Goal: Transaction & Acquisition: Purchase product/service

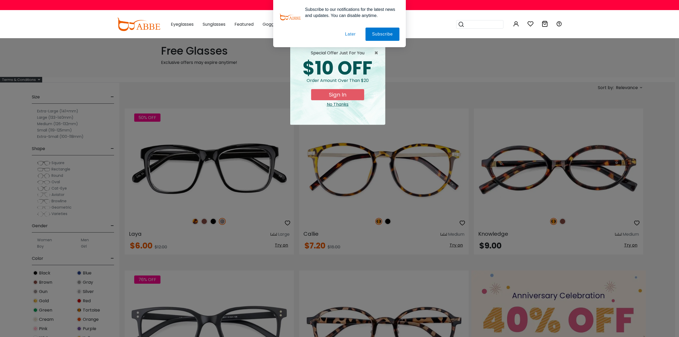
click at [350, 35] on button "Later" at bounding box center [350, 34] width 24 height 13
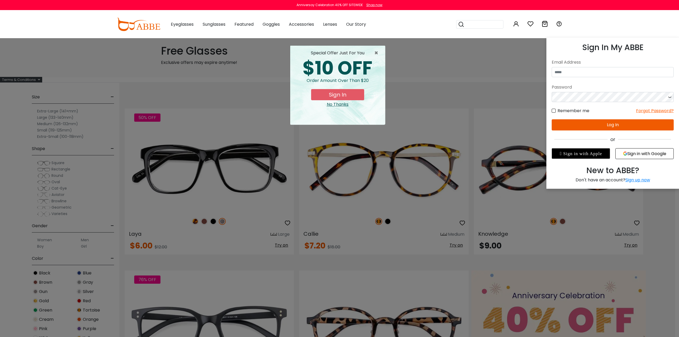
click at [513, 24] on icon at bounding box center [516, 24] width 6 height 6
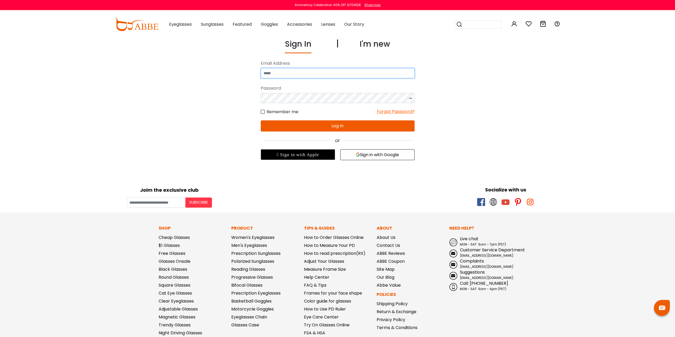
click at [342, 72] on input "email" at bounding box center [338, 73] width 154 height 10
type input "**********"
click at [399, 110] on div "Forgot Password?" at bounding box center [396, 111] width 38 height 7
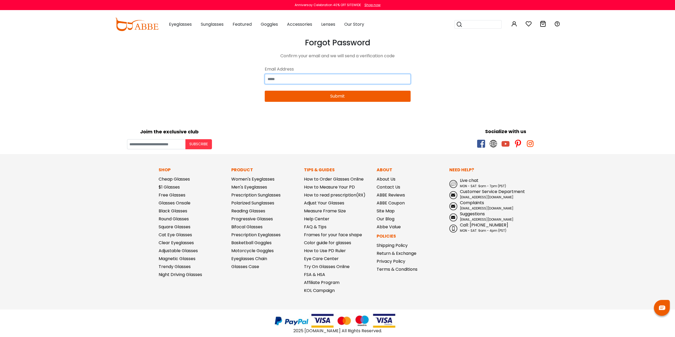
click at [324, 78] on input "email" at bounding box center [338, 79] width 146 height 10
type input "**********"
click at [341, 97] on button "Submit" at bounding box center [338, 96] width 146 height 11
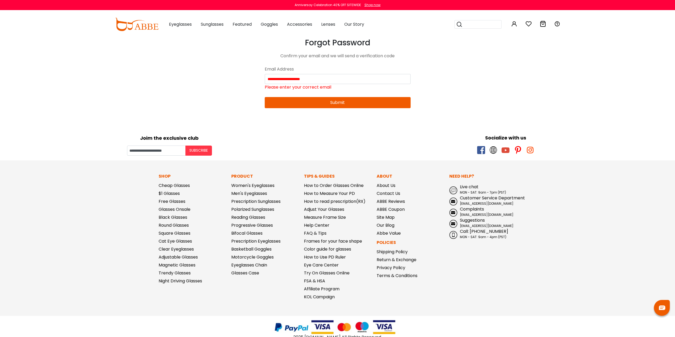
click at [140, 26] on img at bounding box center [137, 24] width 44 height 13
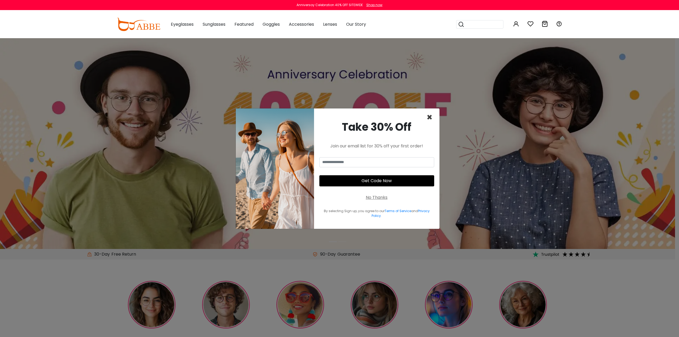
click at [430, 116] on span "×" at bounding box center [430, 118] width 6 height 14
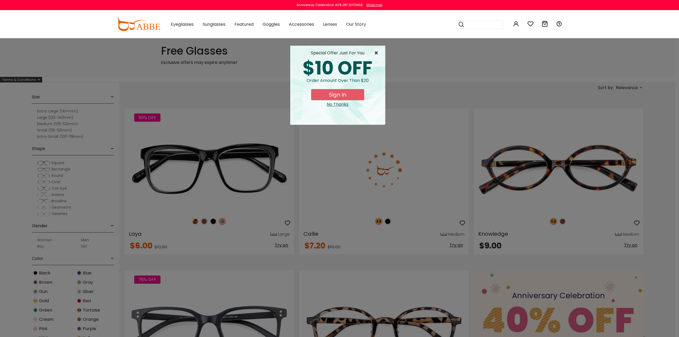
click at [376, 52] on span "×" at bounding box center [377, 53] width 7 height 6
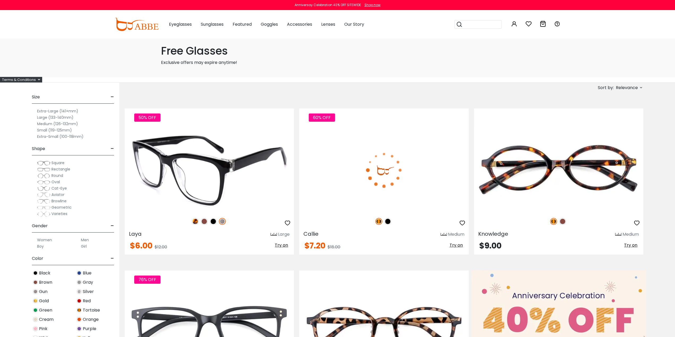
click at [194, 222] on img at bounding box center [195, 221] width 7 height 7
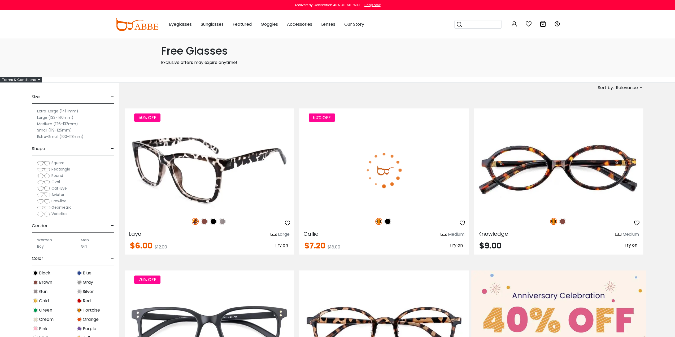
click at [205, 222] on img at bounding box center [204, 221] width 7 height 7
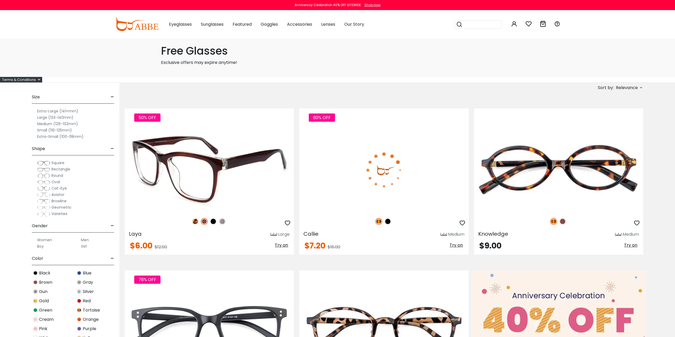
click at [214, 222] on img at bounding box center [213, 221] width 7 height 7
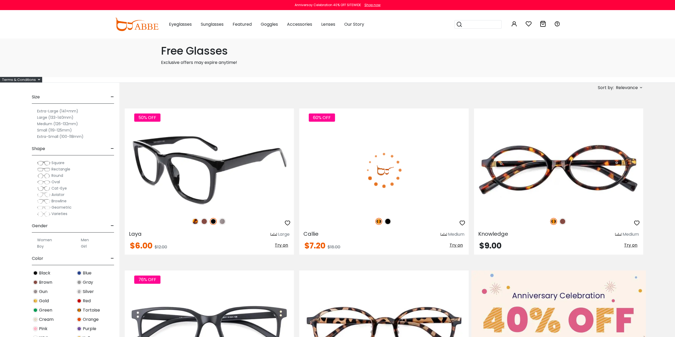
click at [223, 221] on img at bounding box center [222, 221] width 7 height 7
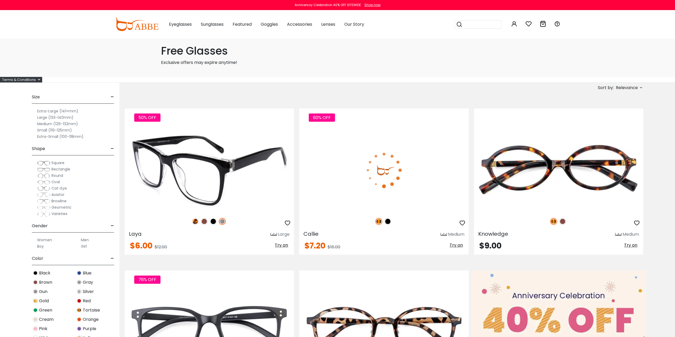
click at [207, 166] on img at bounding box center [209, 170] width 169 height 85
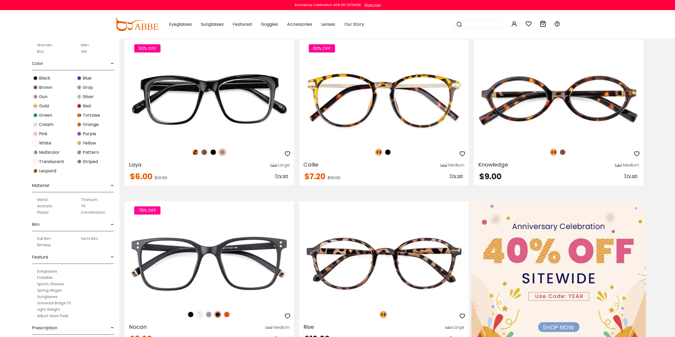
scroll to position [80, 0]
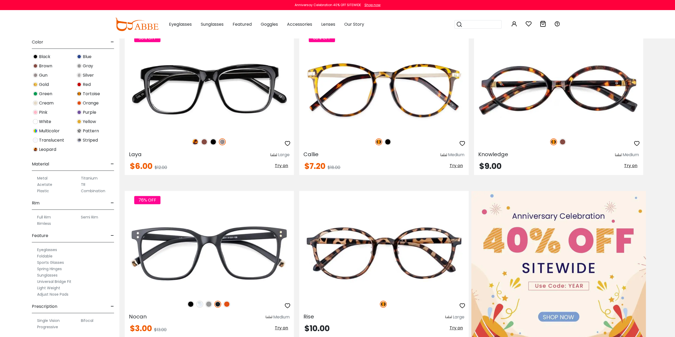
click at [47, 268] on label "Spring Hinges" at bounding box center [49, 269] width 25 height 6
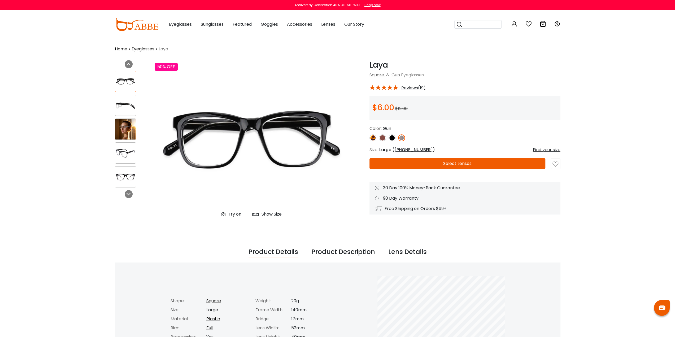
click at [121, 126] on img at bounding box center [125, 129] width 21 height 21
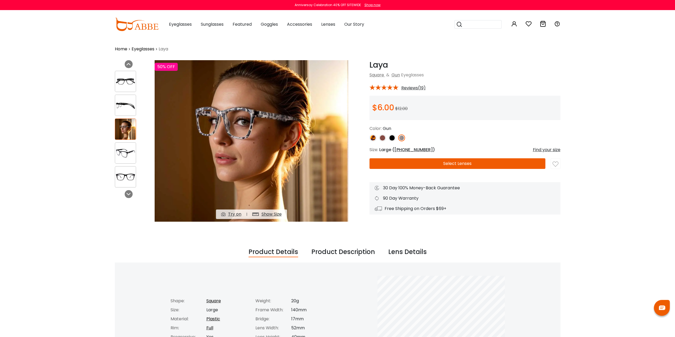
click at [126, 149] on img at bounding box center [125, 153] width 21 height 10
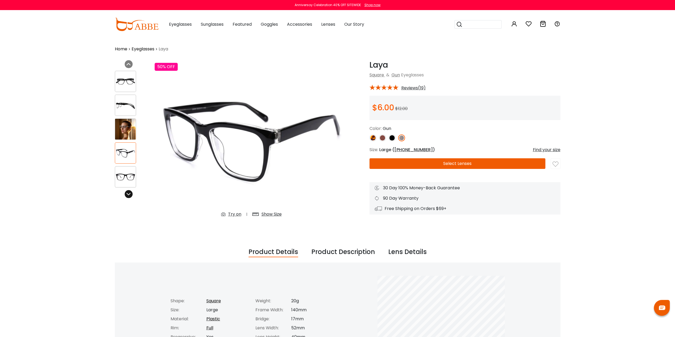
click at [130, 194] on icon at bounding box center [129, 194] width 4 height 4
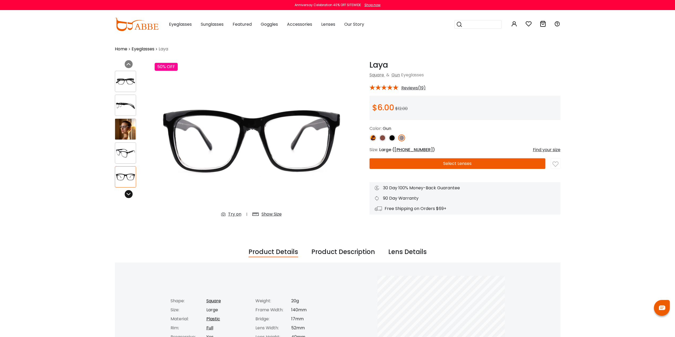
click at [130, 194] on icon at bounding box center [129, 194] width 4 height 4
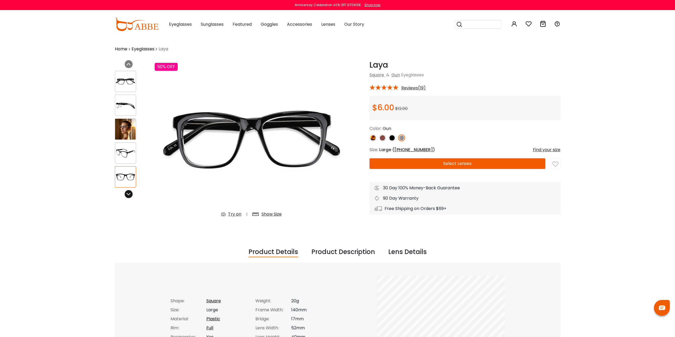
click at [130, 194] on icon at bounding box center [129, 194] width 4 height 4
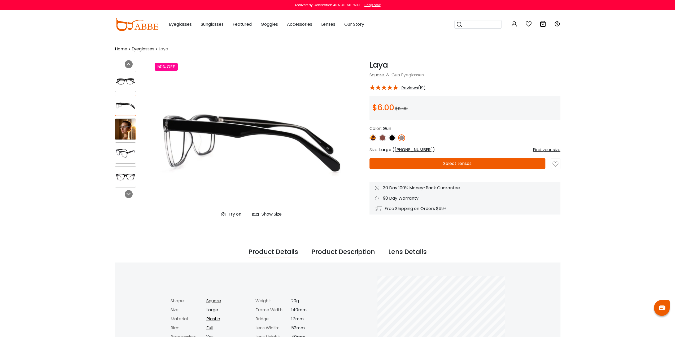
click at [124, 130] on img at bounding box center [125, 129] width 21 height 21
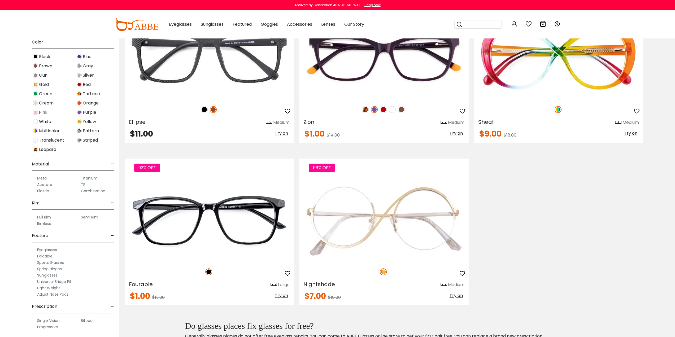
scroll to position [159, 0]
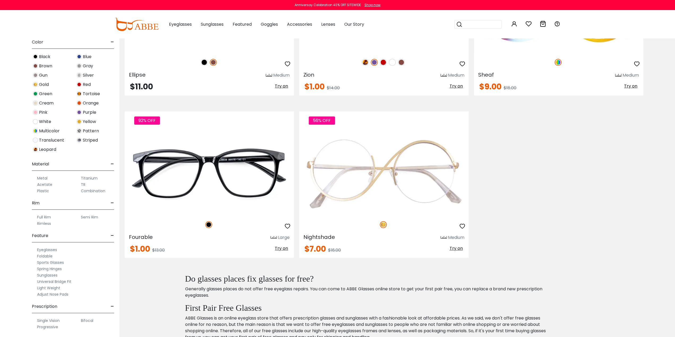
click at [46, 325] on label "Progressive" at bounding box center [47, 327] width 21 height 6
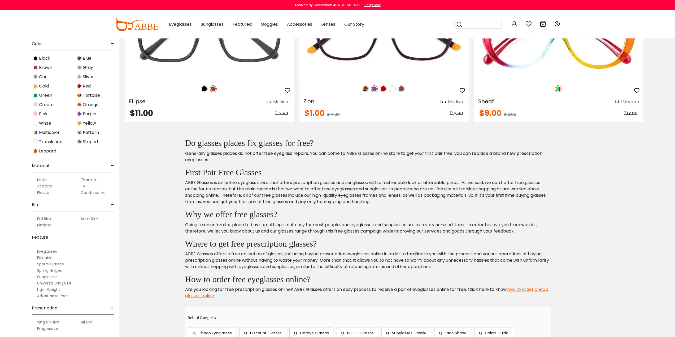
scroll to position [136, 0]
click at [58, 268] on label "Spring Hinges" at bounding box center [49, 269] width 25 height 6
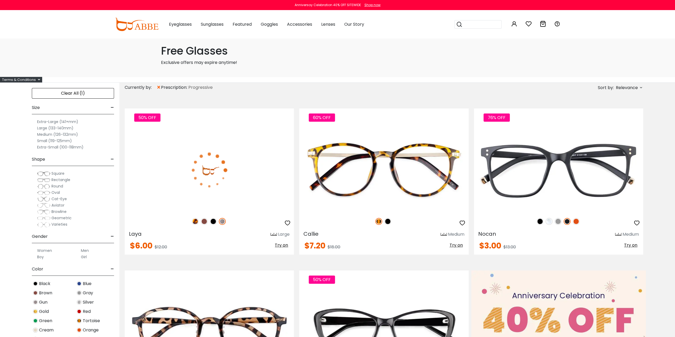
click at [82, 93] on div "Clear All (1)" at bounding box center [73, 93] width 82 height 11
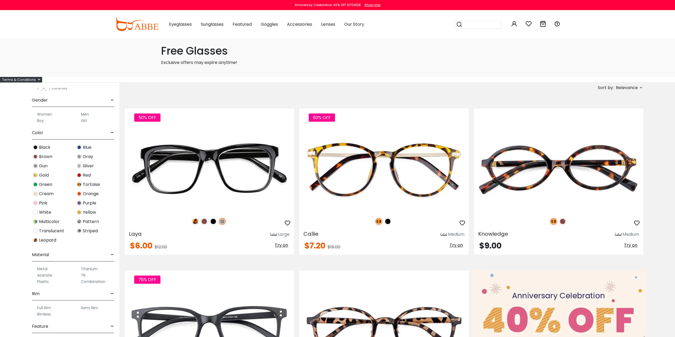
scroll to position [133, 0]
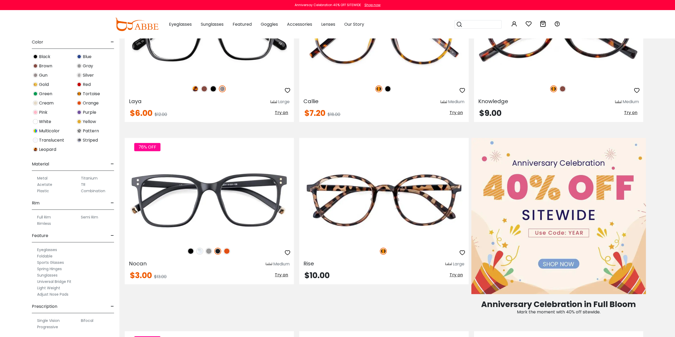
click at [44, 326] on label "Progressive" at bounding box center [47, 327] width 21 height 6
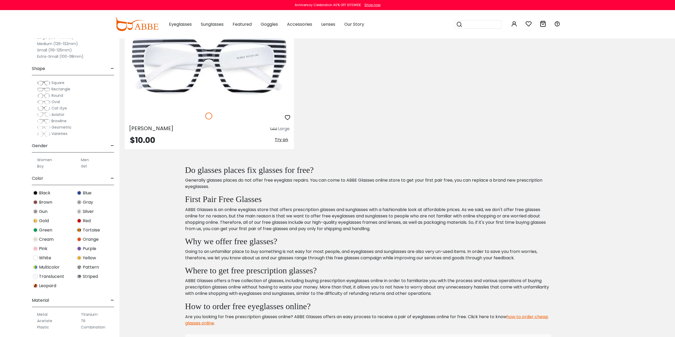
scroll to position [2732, 0]
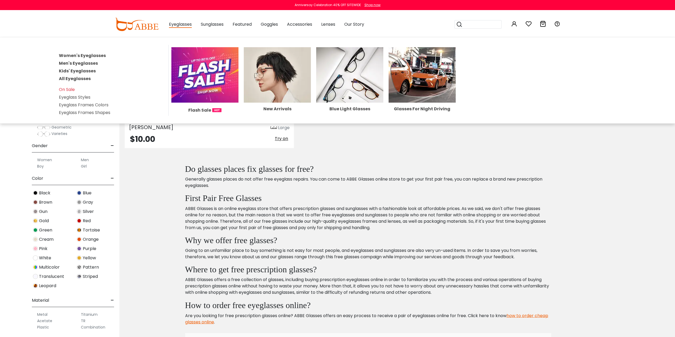
click at [75, 62] on link "Men's Eyeglasses" at bounding box center [78, 63] width 39 height 6
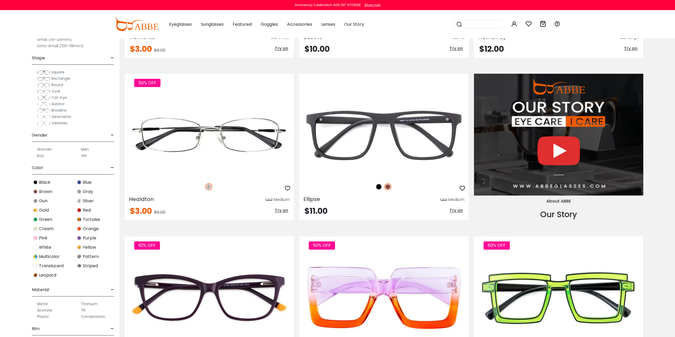
scroll to position [610, 0]
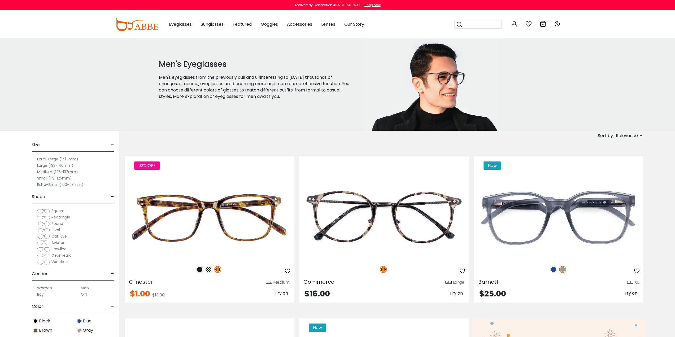
click at [637, 137] on span "Relevance" at bounding box center [627, 136] width 22 height 10
click at [633, 171] on label "Prices Low To High" at bounding box center [621, 170] width 38 height 6
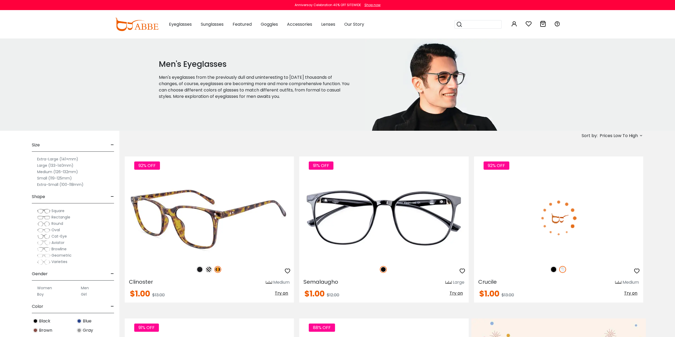
click at [220, 237] on img at bounding box center [209, 218] width 169 height 85
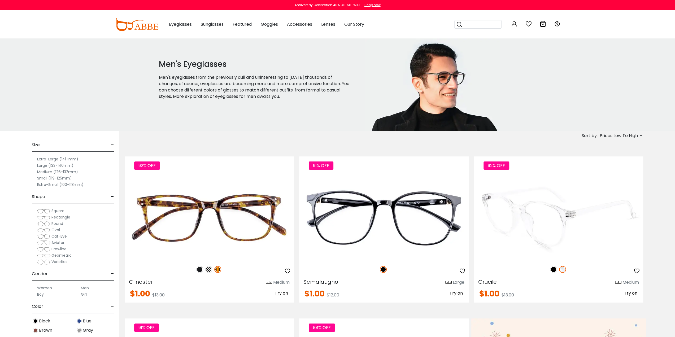
click at [552, 271] on img at bounding box center [553, 269] width 7 height 7
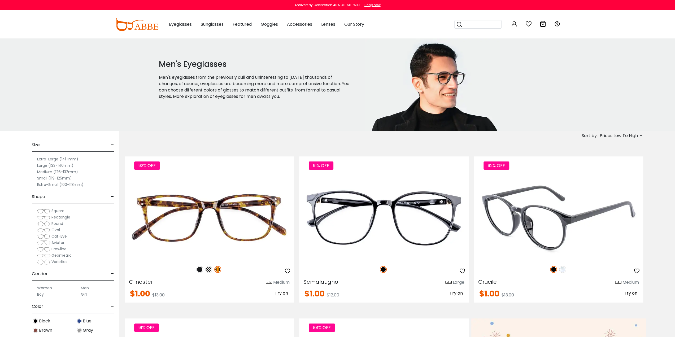
click at [564, 270] on img at bounding box center [562, 269] width 7 height 7
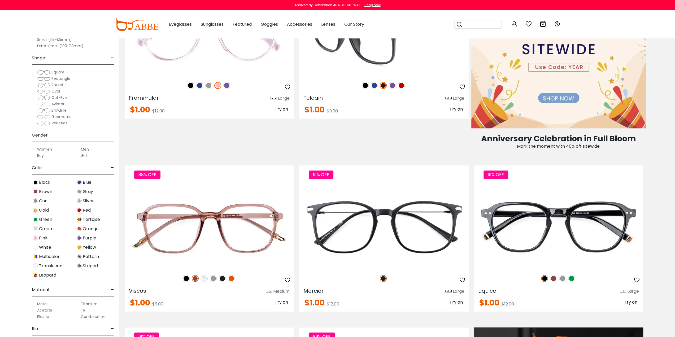
scroll to position [398, 0]
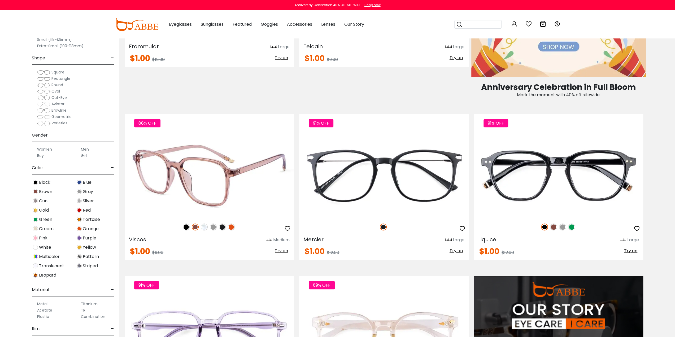
click at [184, 226] on img at bounding box center [186, 227] width 7 height 7
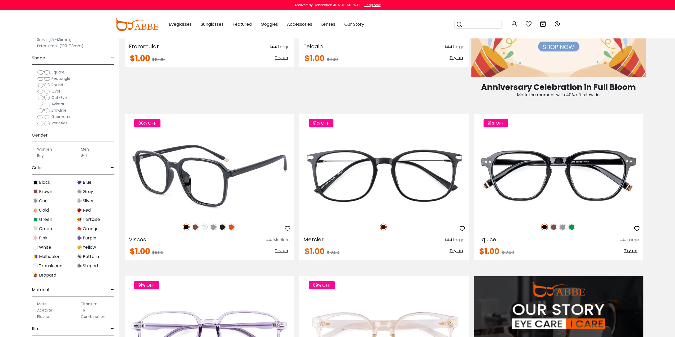
click at [207, 226] on img at bounding box center [204, 227] width 7 height 7
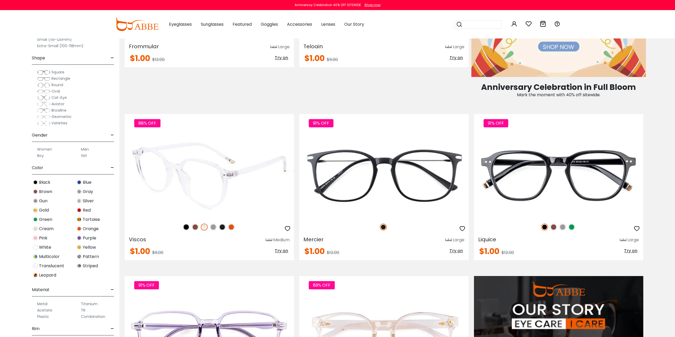
click at [212, 225] on img at bounding box center [213, 227] width 7 height 7
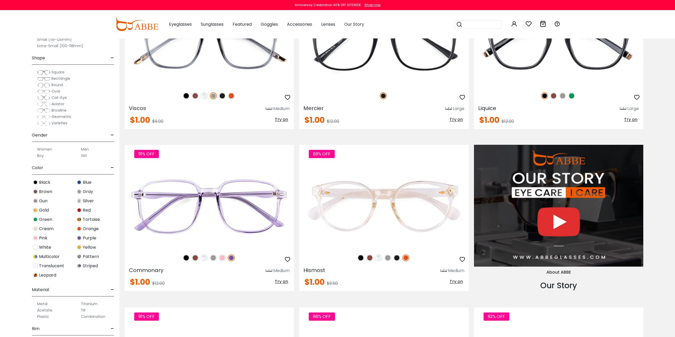
scroll to position [531, 0]
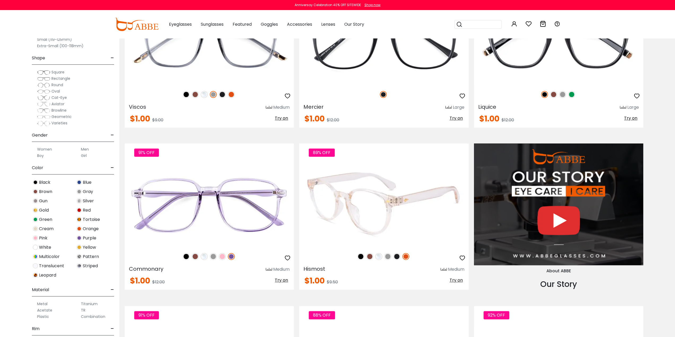
click at [397, 256] on img at bounding box center [396, 256] width 7 height 7
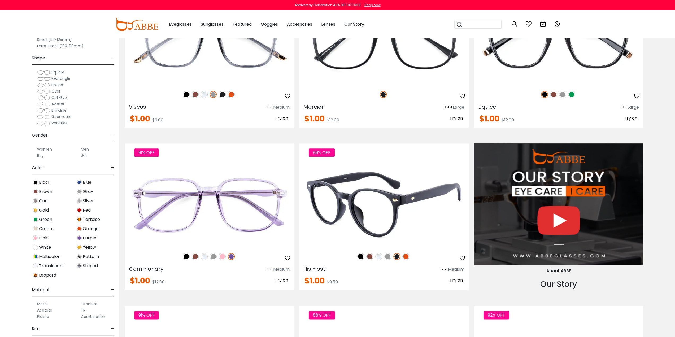
click at [390, 256] on img at bounding box center [387, 256] width 7 height 7
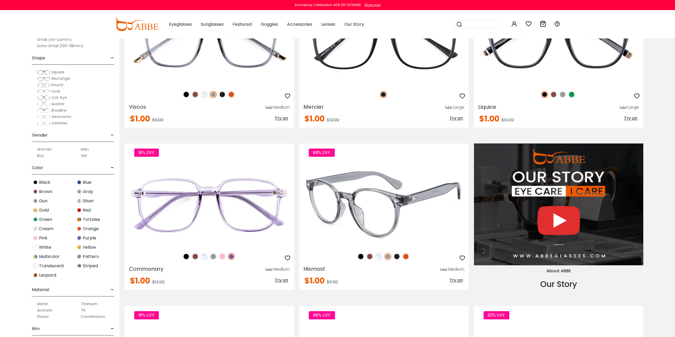
click at [388, 183] on img at bounding box center [383, 205] width 169 height 85
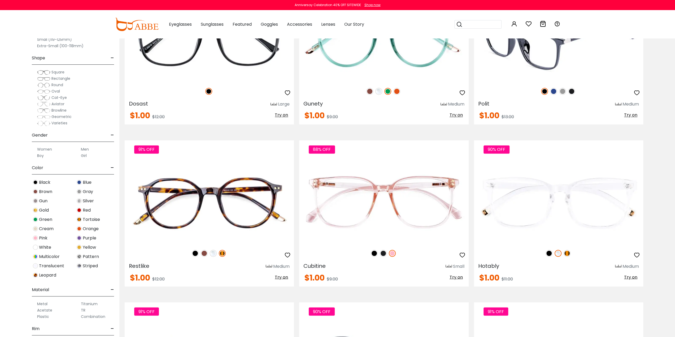
scroll to position [875, 0]
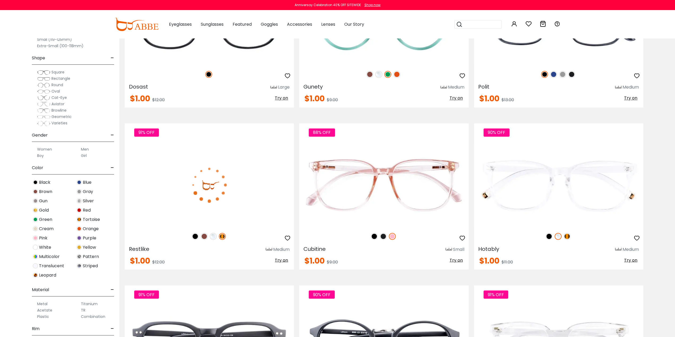
click at [212, 237] on img at bounding box center [213, 236] width 7 height 7
click at [205, 235] on img at bounding box center [204, 236] width 7 height 7
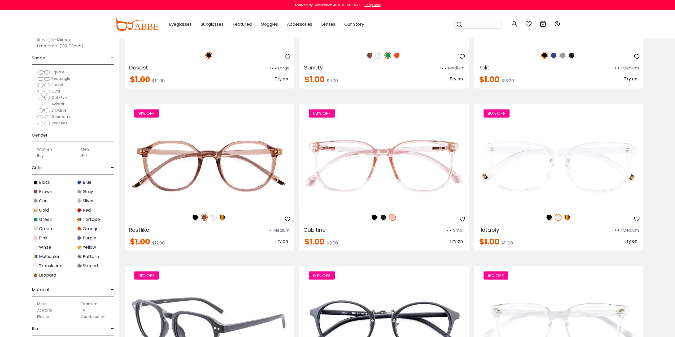
scroll to position [902, 0]
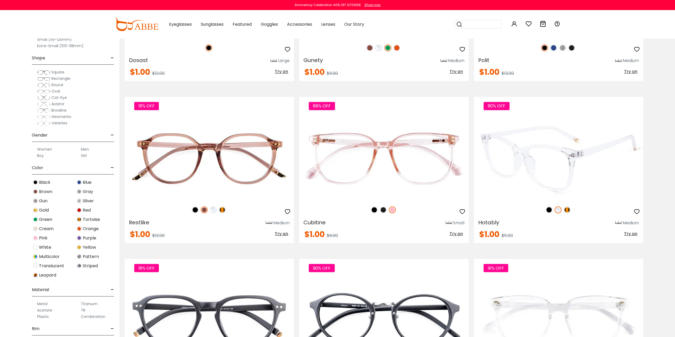
click at [551, 210] on img at bounding box center [549, 209] width 7 height 7
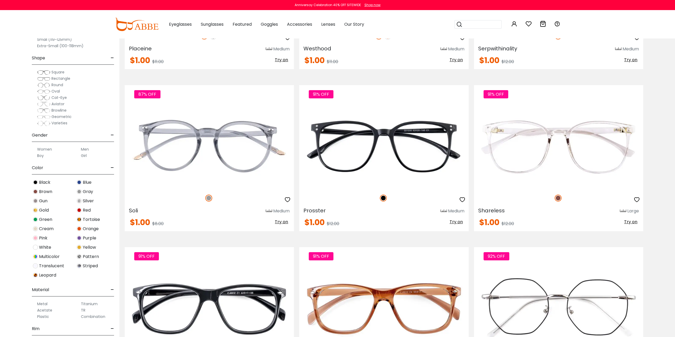
scroll to position [1830, 0]
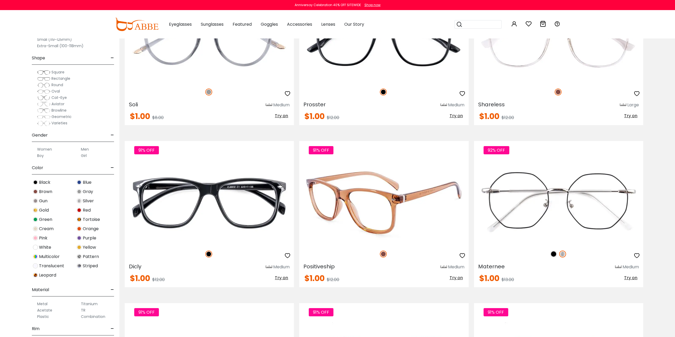
click at [386, 214] on img at bounding box center [383, 202] width 169 height 85
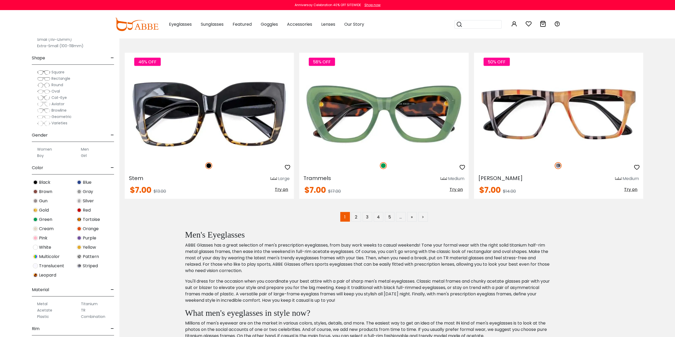
scroll to position [3263, 0]
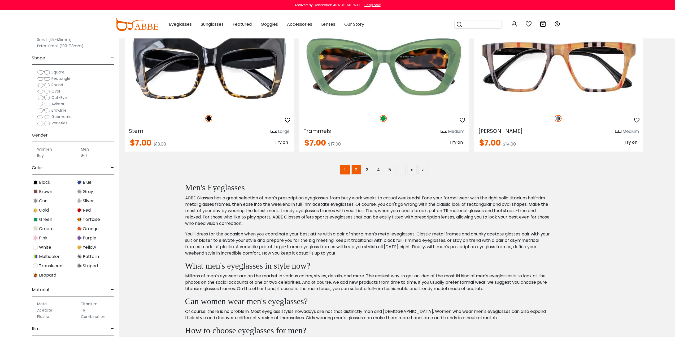
click at [354, 170] on link "2" at bounding box center [356, 170] width 10 height 10
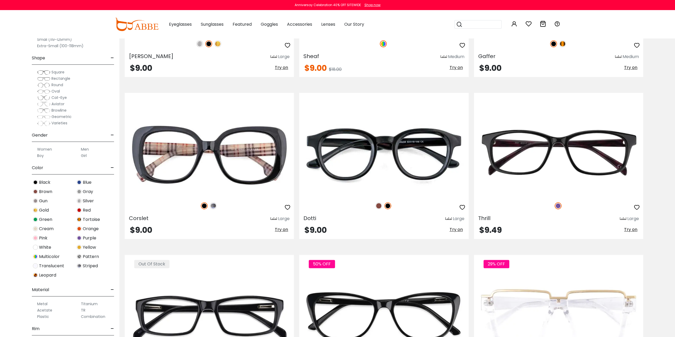
scroll to position [557, 0]
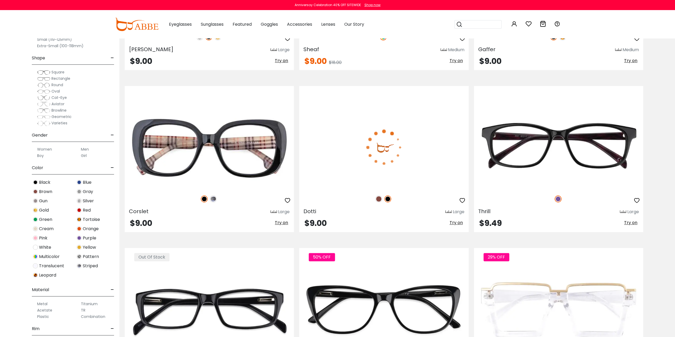
click at [378, 201] on img at bounding box center [378, 198] width 7 height 7
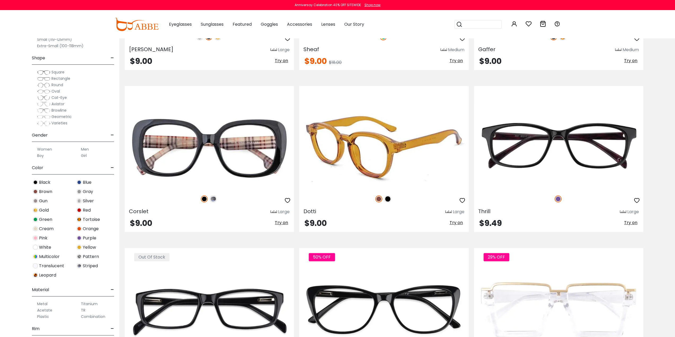
click at [389, 200] on img at bounding box center [387, 198] width 7 height 7
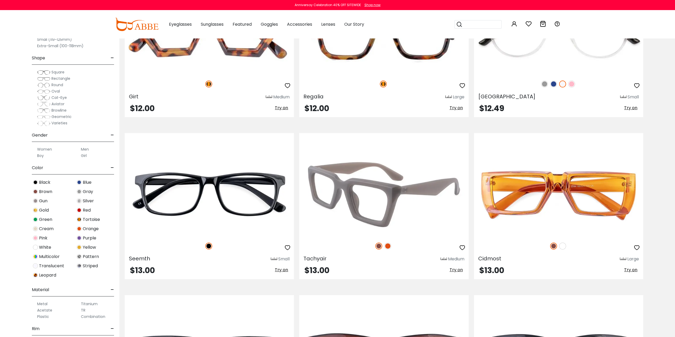
scroll to position [1751, 0]
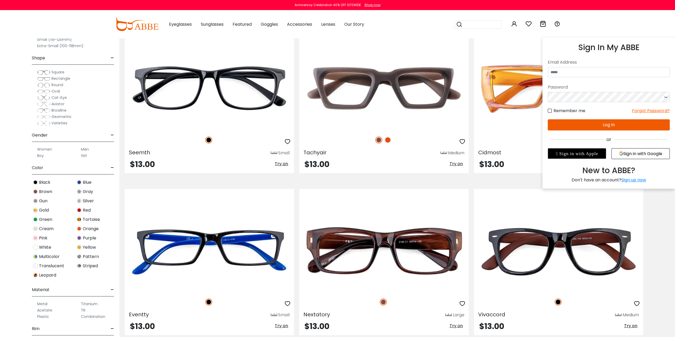
click at [515, 22] on icon at bounding box center [514, 24] width 6 height 6
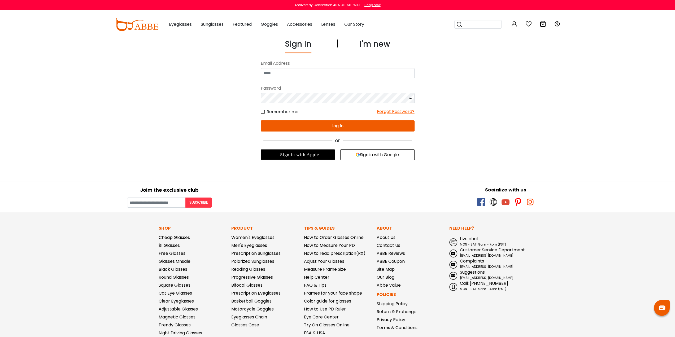
click at [369, 156] on button "Sign in with Google" at bounding box center [377, 154] width 74 height 11
click at [389, 156] on button "Sign in with Google" at bounding box center [377, 154] width 74 height 11
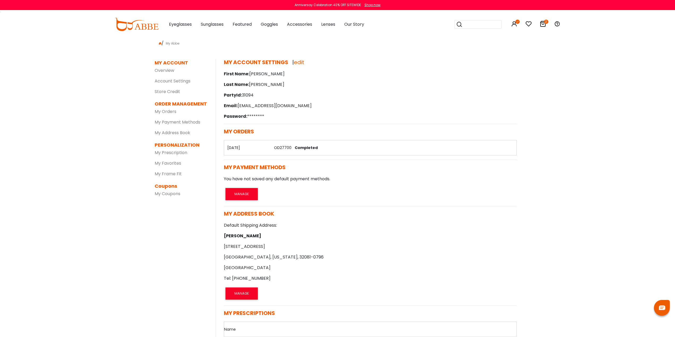
click at [542, 24] on icon at bounding box center [543, 24] width 6 height 6
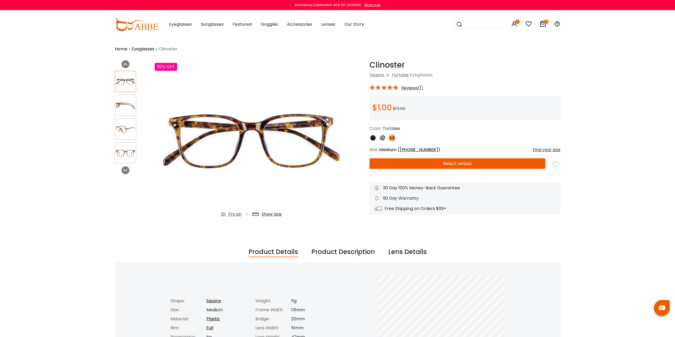
click at [235, 212] on div "Try on" at bounding box center [234, 214] width 13 height 6
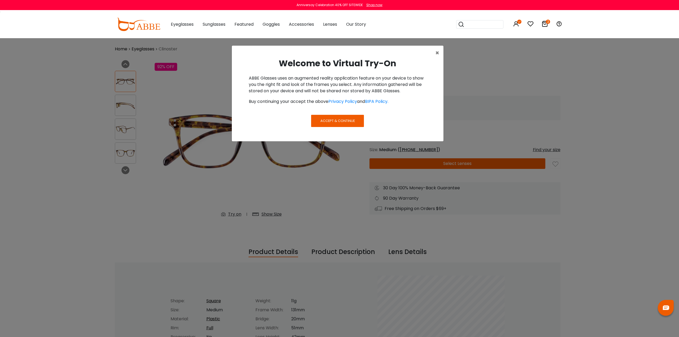
click at [348, 124] on button "Accept & Continue" at bounding box center [337, 121] width 53 height 12
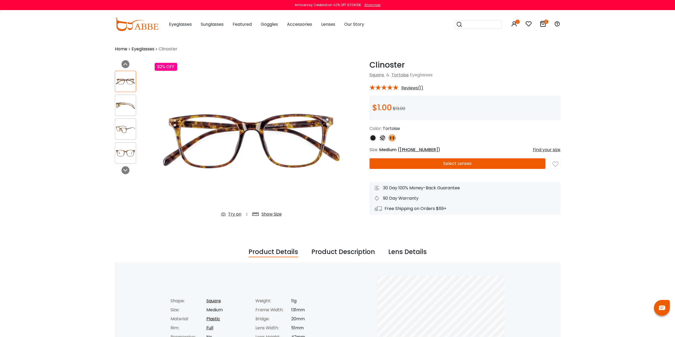
click at [235, 214] on div "Try on" at bounding box center [234, 214] width 13 height 6
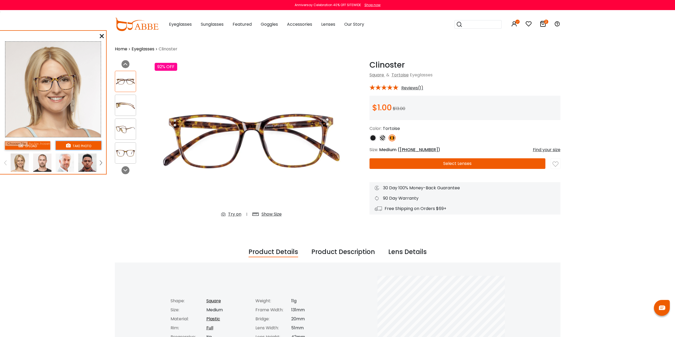
click at [85, 146] on button "take photo" at bounding box center [79, 145] width 46 height 9
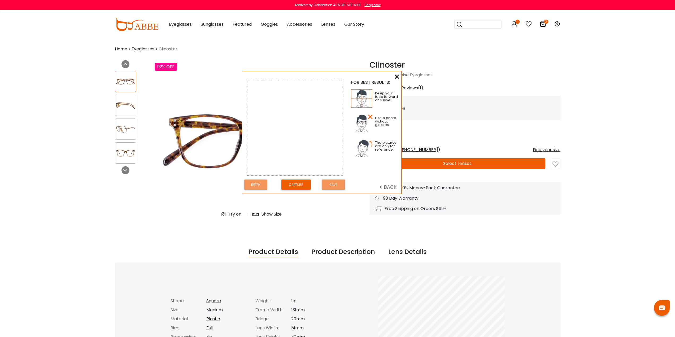
drag, startPoint x: 98, startPoint y: 36, endPoint x: 341, endPoint y: 83, distance: 247.0
click at [341, 83] on div "FOR BEST RESULTS: Keep your face forward and level. Use a photo without glasses…" at bounding box center [321, 132] width 159 height 122
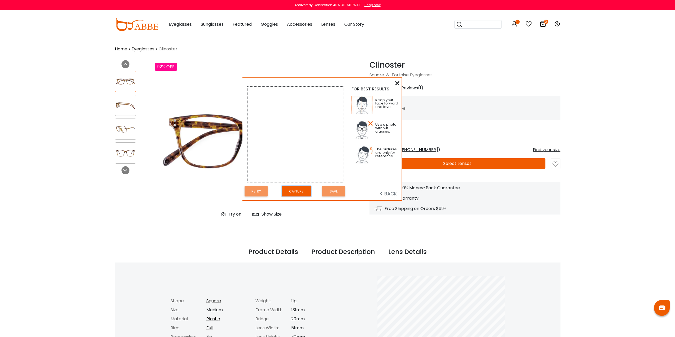
click at [295, 193] on button "Capture" at bounding box center [296, 191] width 29 height 10
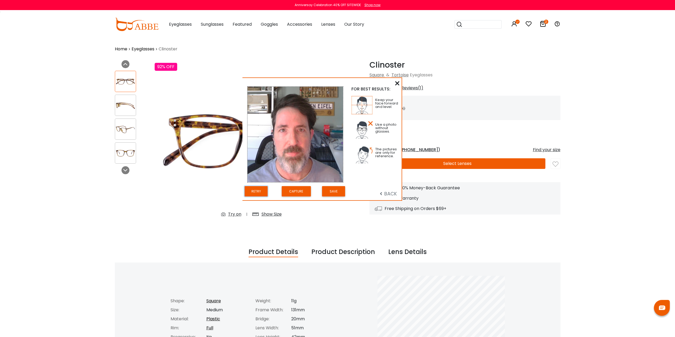
click at [259, 191] on button "Retry" at bounding box center [256, 191] width 23 height 10
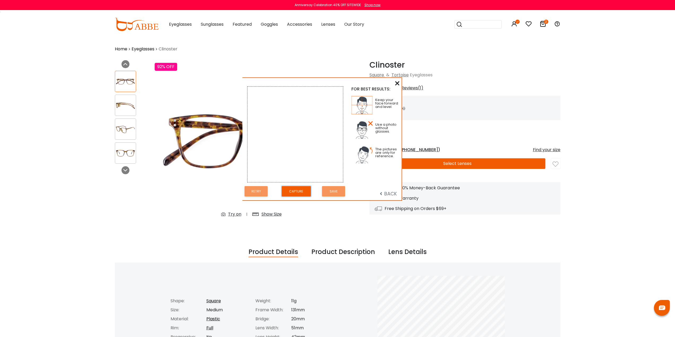
click at [295, 189] on button "Capture" at bounding box center [296, 191] width 29 height 10
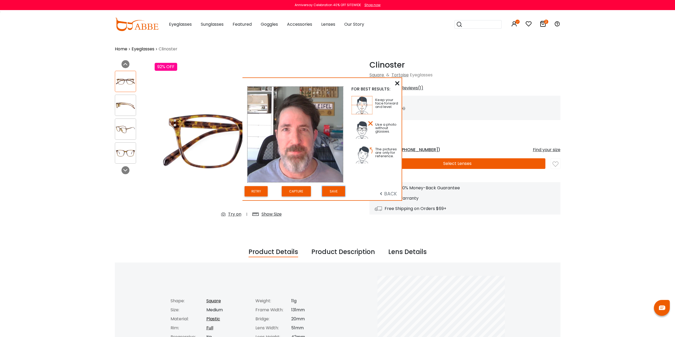
click at [339, 194] on button "Save" at bounding box center [333, 191] width 23 height 10
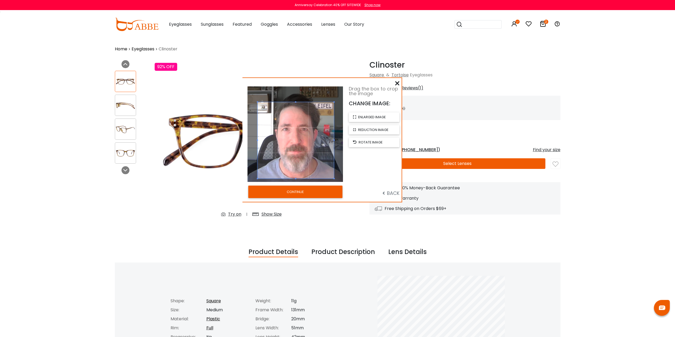
drag, startPoint x: 310, startPoint y: 139, endPoint x: 310, endPoint y: 145, distance: 6.1
click at [310, 145] on span at bounding box center [296, 140] width 76 height 76
drag, startPoint x: 296, startPoint y: 102, endPoint x: 297, endPoint y: 92, distance: 10.7
click at [297, 92] on div at bounding box center [296, 135] width 76 height 87
drag, startPoint x: 299, startPoint y: 106, endPoint x: 299, endPoint y: 115, distance: 8.5
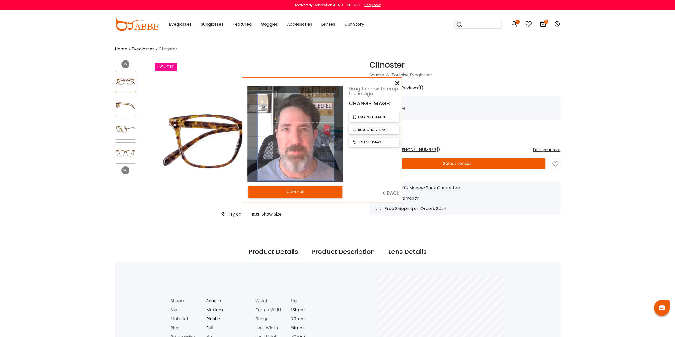
click at [299, 115] on span at bounding box center [296, 136] width 76 height 87
click at [306, 192] on button "CONTINUE" at bounding box center [295, 192] width 94 height 12
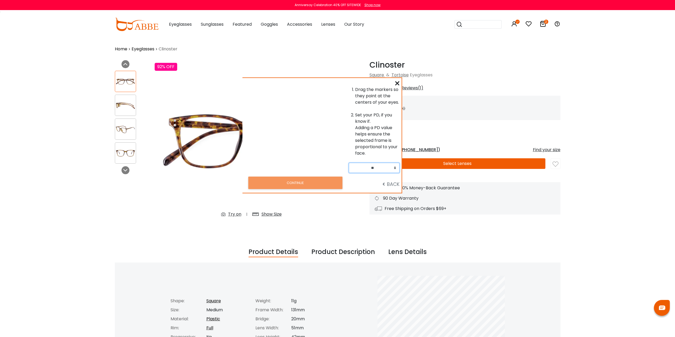
click at [377, 168] on select "** ** ** ** ** ** ** ** ** ** ** ** ** ** ** ** ** ** ** ** ** ** ** ** ** ** *…" at bounding box center [374, 168] width 51 height 10
select select "**"
click at [349, 163] on select "** ** ** ** ** ** ** ** ** ** ** ** ** ** ** ** ** ** ** ** ** ** ** ** ** ** *…" at bounding box center [374, 168] width 51 height 10
click at [394, 185] on span "BACK" at bounding box center [390, 184] width 17 height 7
click at [396, 84] on icon at bounding box center [397, 83] width 4 height 4
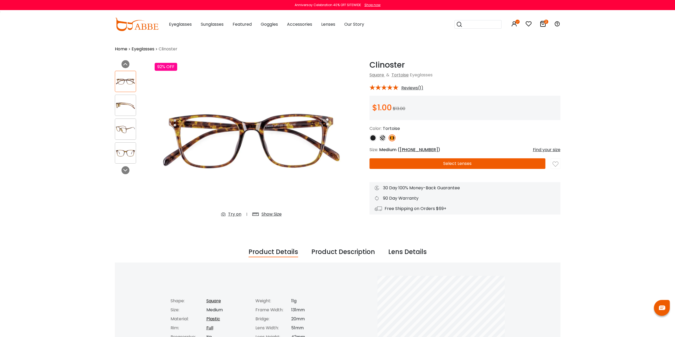
click at [231, 214] on div "Try on" at bounding box center [234, 214] width 13 height 6
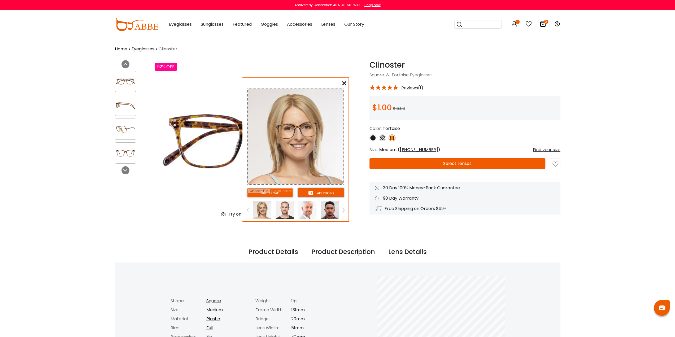
click at [321, 193] on button "take photo" at bounding box center [321, 192] width 46 height 9
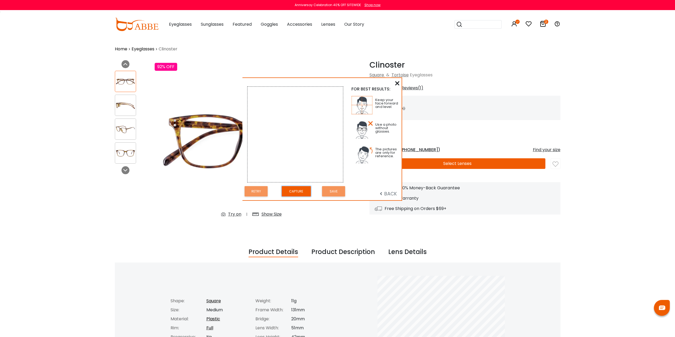
click at [294, 190] on button "Capture" at bounding box center [296, 191] width 29 height 10
click at [252, 190] on button "Retry" at bounding box center [256, 191] width 23 height 10
click at [301, 196] on button "Capture" at bounding box center [296, 191] width 29 height 10
click at [343, 192] on button "Save" at bounding box center [333, 191] width 23 height 10
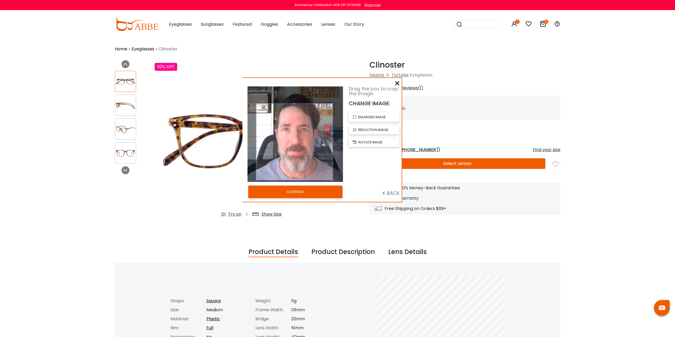
drag, startPoint x: 295, startPoint y: 160, endPoint x: 294, endPoint y: 168, distance: 7.7
click at [294, 168] on span at bounding box center [294, 142] width 76 height 76
click at [301, 192] on button "CONTINUE" at bounding box center [295, 192] width 94 height 12
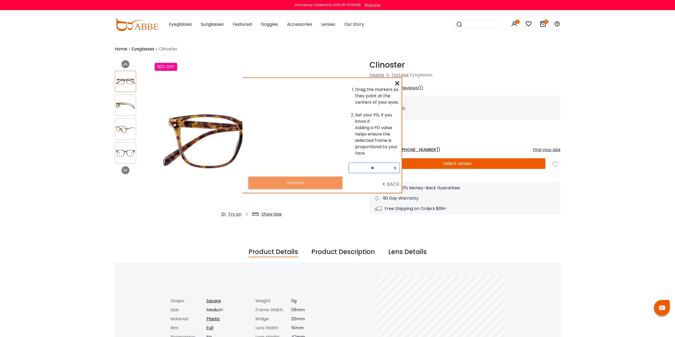
click at [375, 166] on select "** ** ** ** ** ** ** ** ** ** ** ** ** ** ** ** ** ** ** ** ** ** ** ** ** ** *…" at bounding box center [374, 168] width 51 height 10
click at [349, 163] on select "** ** ** ** ** ** ** ** ** ** ** ** ** ** ** ** ** ** ** ** ** ** ** ** ** ** *…" at bounding box center [374, 168] width 51 height 10
click at [329, 125] on div at bounding box center [295, 129] width 107 height 86
click at [395, 84] on icon at bounding box center [397, 83] width 4 height 4
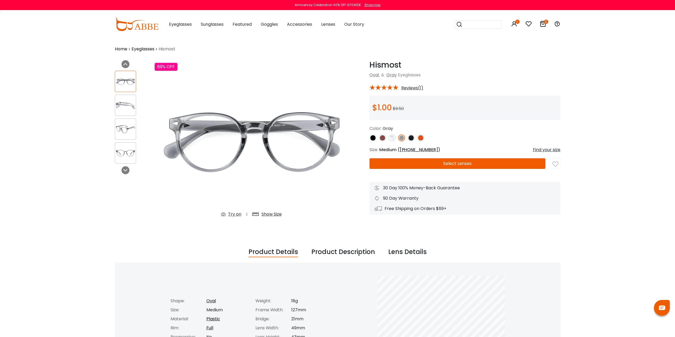
click at [412, 139] on img at bounding box center [411, 137] width 7 height 7
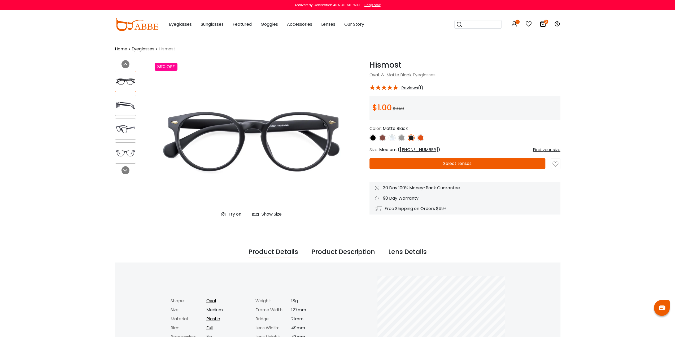
click at [419, 137] on img at bounding box center [420, 137] width 7 height 7
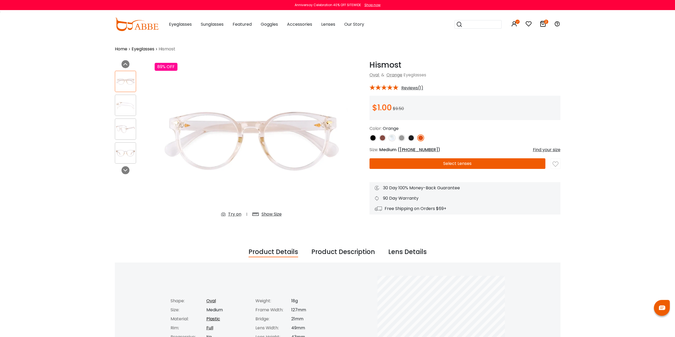
click at [401, 136] on img at bounding box center [401, 137] width 7 height 7
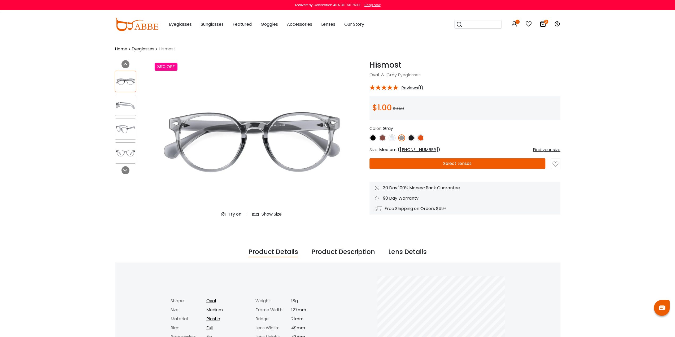
click at [382, 138] on img at bounding box center [382, 137] width 7 height 7
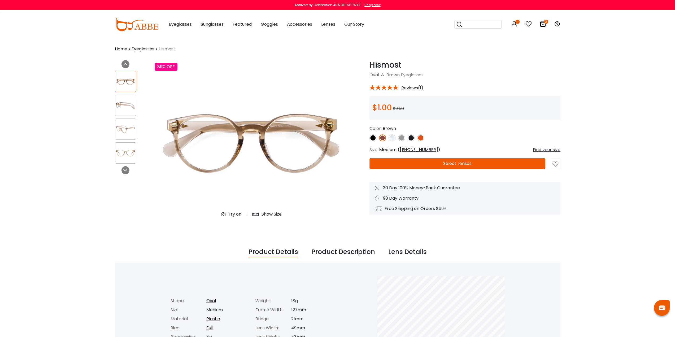
click at [374, 139] on img at bounding box center [372, 137] width 7 height 7
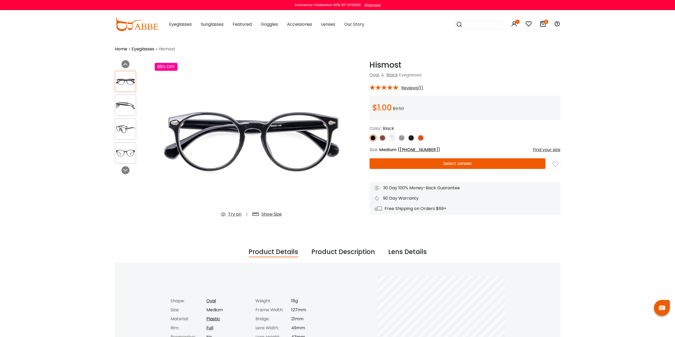
click at [410, 136] on img at bounding box center [411, 137] width 7 height 7
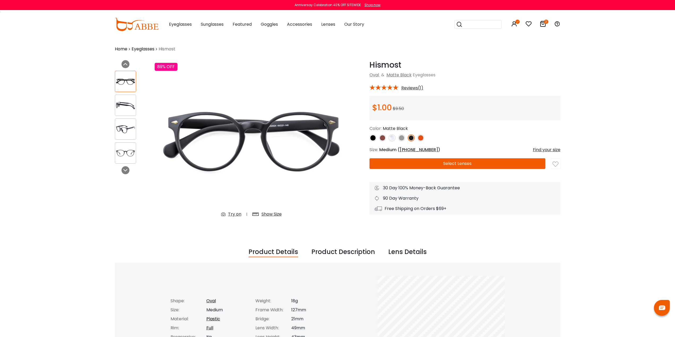
click at [399, 138] on img at bounding box center [401, 137] width 7 height 7
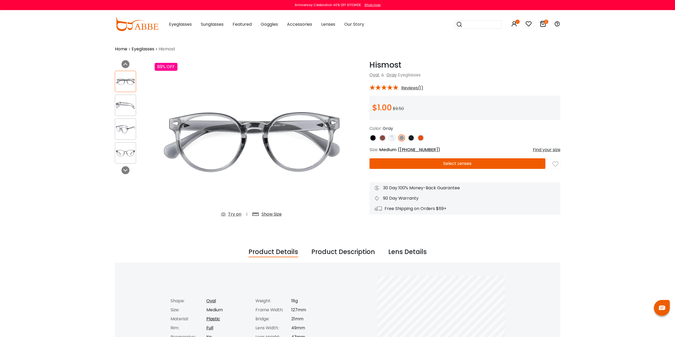
click at [382, 136] on img at bounding box center [382, 137] width 7 height 7
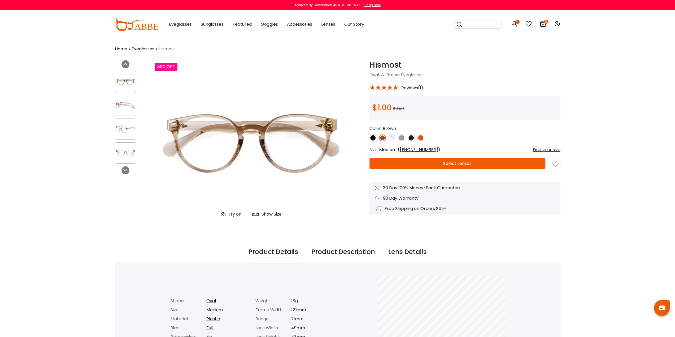
click at [393, 139] on img at bounding box center [392, 137] width 7 height 7
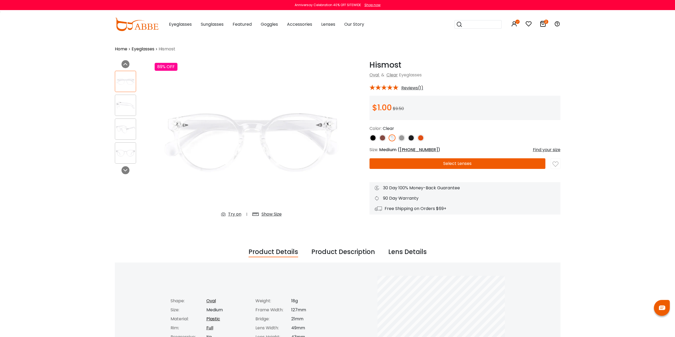
click at [401, 138] on img at bounding box center [401, 137] width 7 height 7
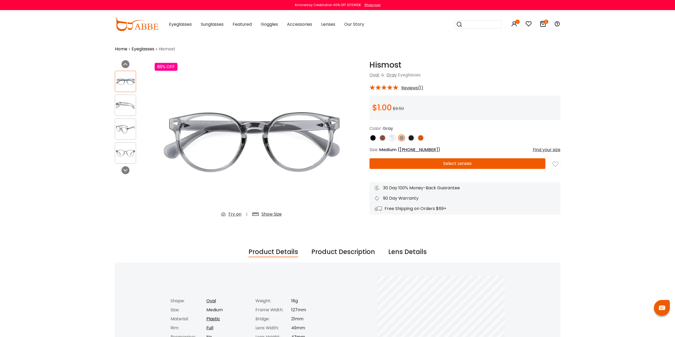
click at [372, 137] on img at bounding box center [372, 137] width 7 height 7
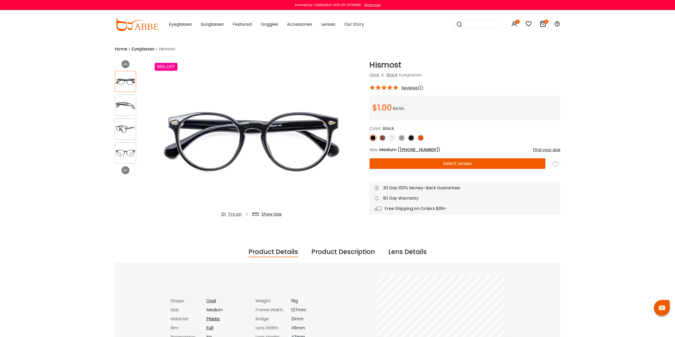
click at [411, 137] on img at bounding box center [411, 137] width 7 height 7
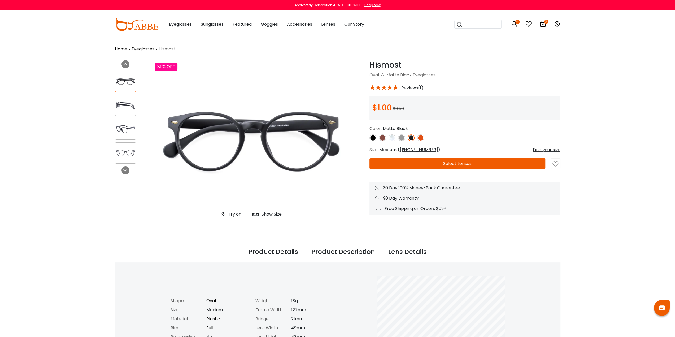
click at [400, 137] on img at bounding box center [401, 137] width 7 height 7
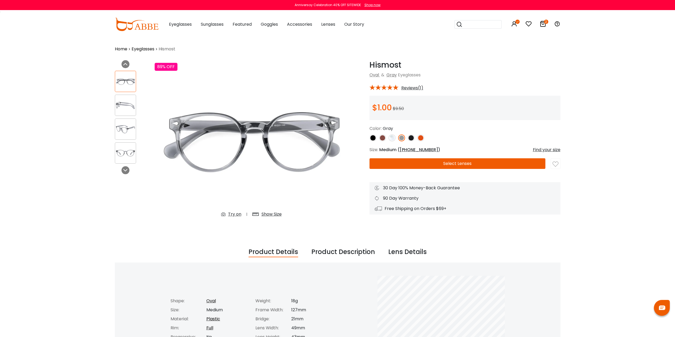
click at [411, 138] on img at bounding box center [411, 137] width 7 height 7
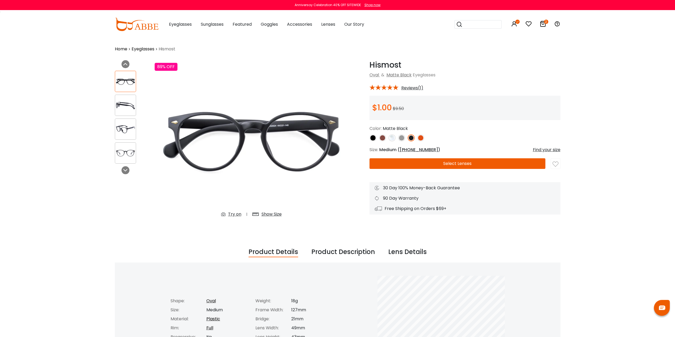
click at [450, 163] on button "Select Lenses" at bounding box center [457, 163] width 176 height 11
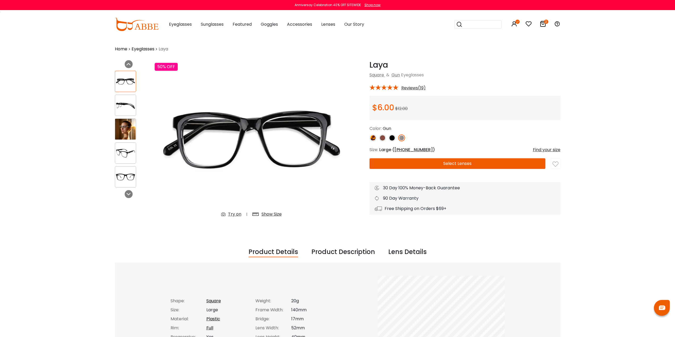
click at [371, 138] on img at bounding box center [372, 137] width 7 height 7
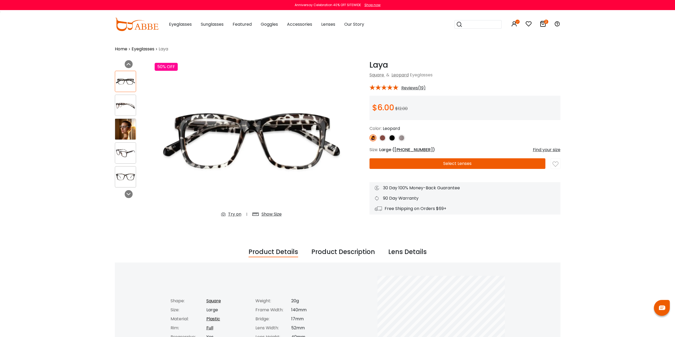
click at [384, 138] on img at bounding box center [382, 137] width 7 height 7
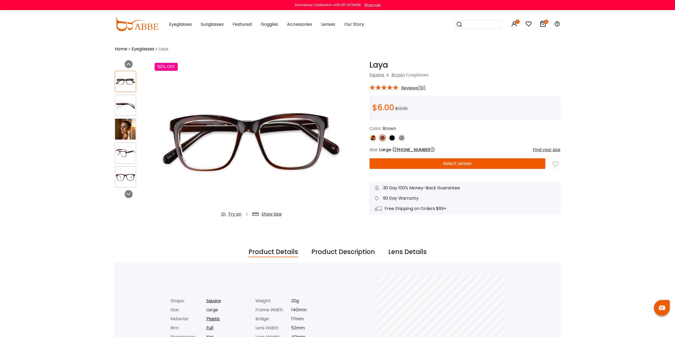
click at [392, 138] on img at bounding box center [392, 137] width 7 height 7
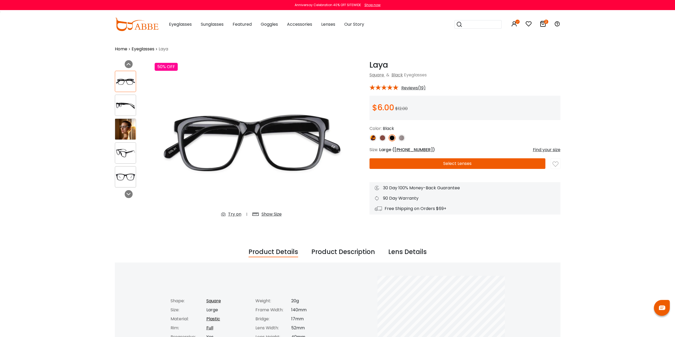
click at [402, 139] on img at bounding box center [401, 137] width 7 height 7
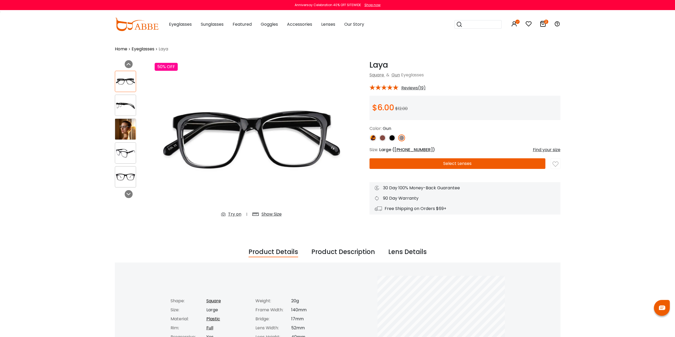
click at [396, 137] on div at bounding box center [464, 137] width 191 height 7
click at [392, 137] on img at bounding box center [392, 137] width 7 height 7
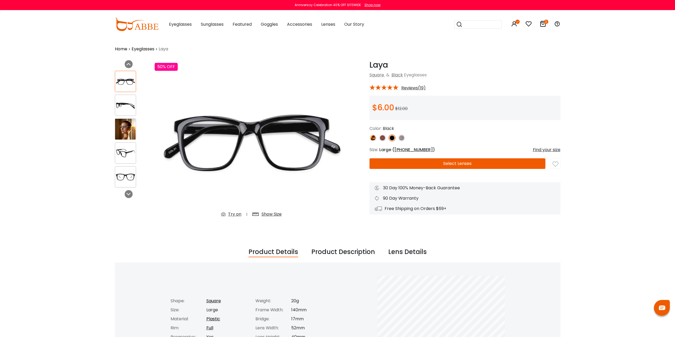
click at [381, 138] on img at bounding box center [382, 137] width 7 height 7
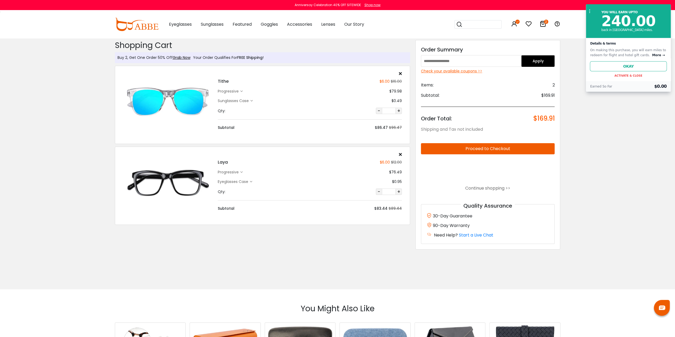
type input "********"
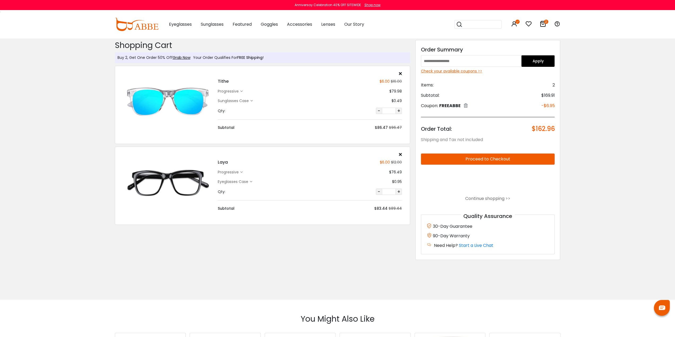
type input "********"
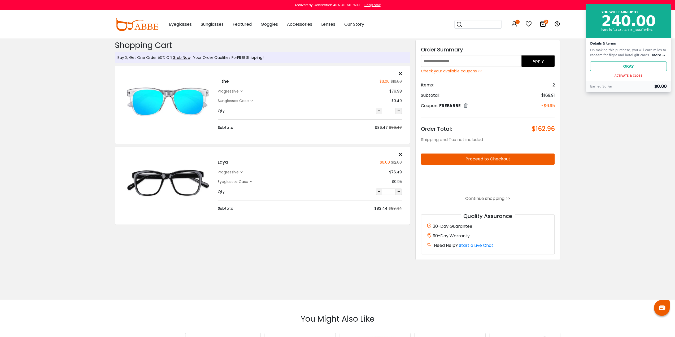
click at [241, 92] on icon at bounding box center [241, 91] width 2 height 2
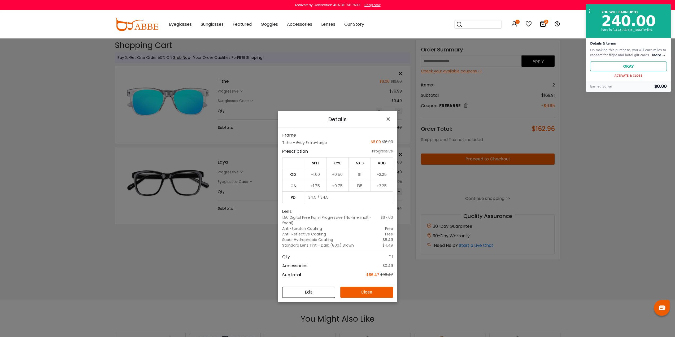
click at [356, 291] on button "Close" at bounding box center [366, 292] width 53 height 11
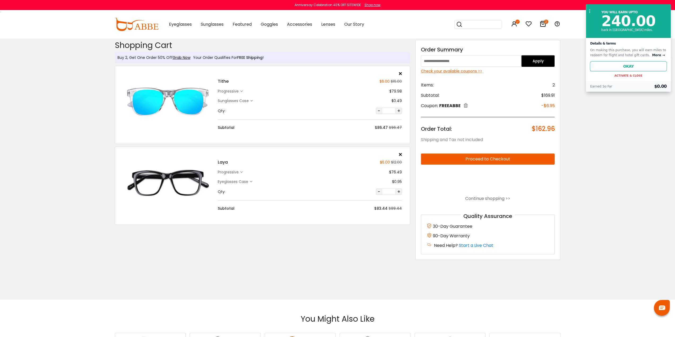
click at [399, 71] on icon at bounding box center [400, 73] width 3 height 4
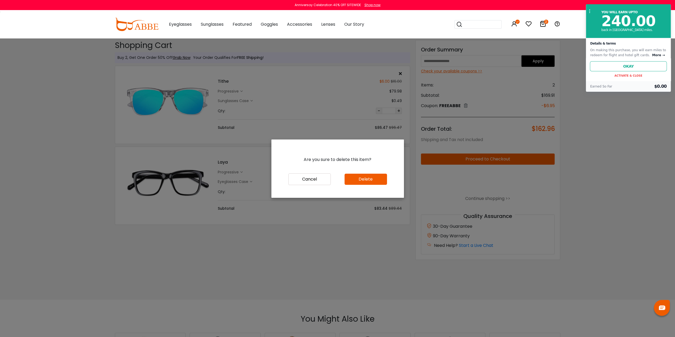
click at [373, 175] on button "Delete" at bounding box center [366, 179] width 42 height 11
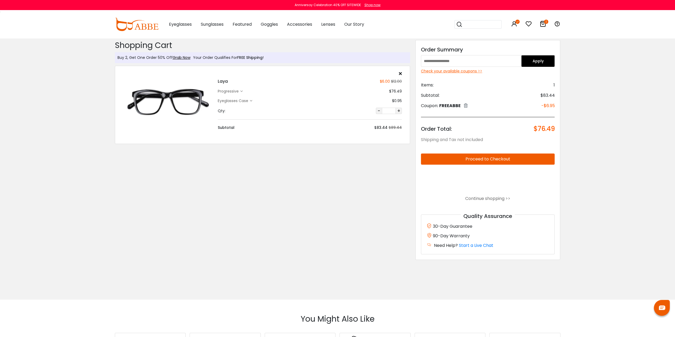
click at [399, 73] on icon at bounding box center [400, 73] width 3 height 4
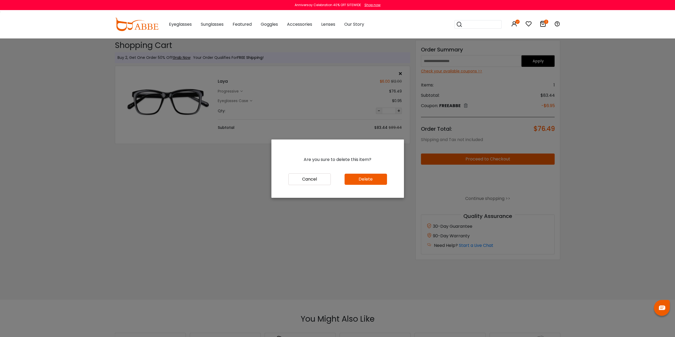
click at [371, 182] on button "Delete" at bounding box center [366, 179] width 42 height 11
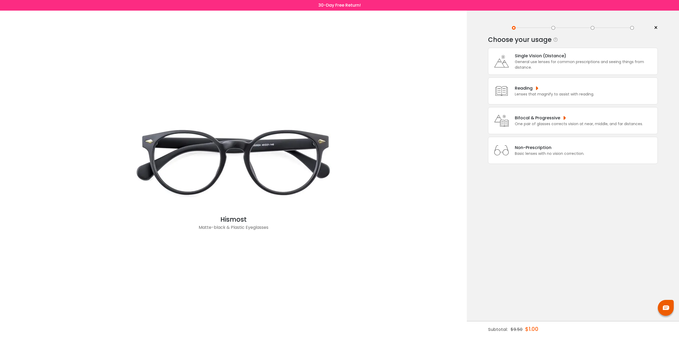
click at [542, 121] on div "One pair of glasses corrects vision at near, middle, and far distances." at bounding box center [579, 124] width 128 height 6
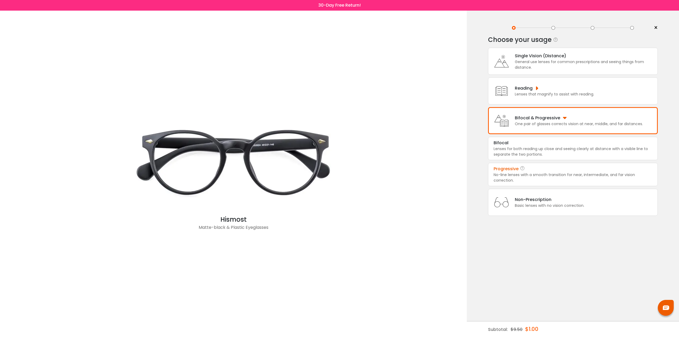
click at [531, 172] on div "No-line lenses with a smooth transition for near, intermediate, and far vision …" at bounding box center [573, 177] width 159 height 11
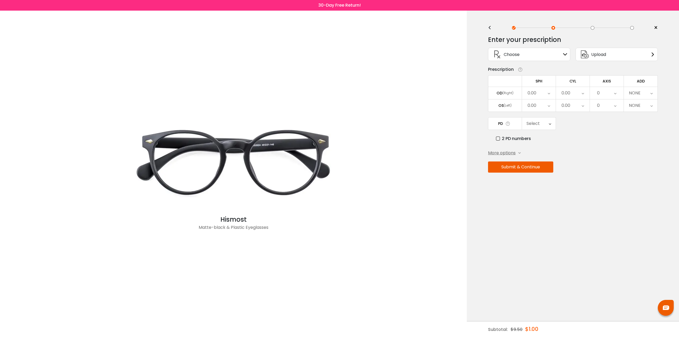
click at [549, 92] on icon at bounding box center [549, 93] width 2 height 12
click at [540, 156] on li "+1.00" at bounding box center [539, 160] width 34 height 10
click at [570, 93] on div "0.00" at bounding box center [566, 93] width 9 height 11
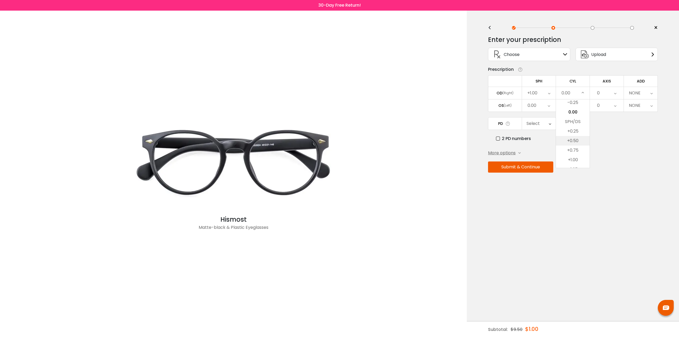
click at [575, 139] on li "+0.50" at bounding box center [573, 141] width 34 height 10
click at [610, 92] on div "0" at bounding box center [607, 93] width 34 height 12
click at [610, 100] on li "61" at bounding box center [607, 103] width 34 height 10
click at [639, 93] on div "NONE" at bounding box center [635, 93] width 12 height 11
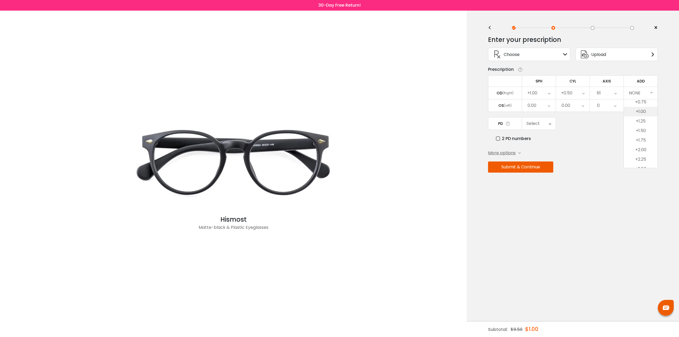
scroll to position [53, 0]
click at [642, 127] on li "+2.25" at bounding box center [641, 128] width 34 height 10
click at [539, 104] on div "0.00" at bounding box center [539, 105] width 34 height 12
click at [542, 120] on li "+1.75" at bounding box center [539, 122] width 34 height 10
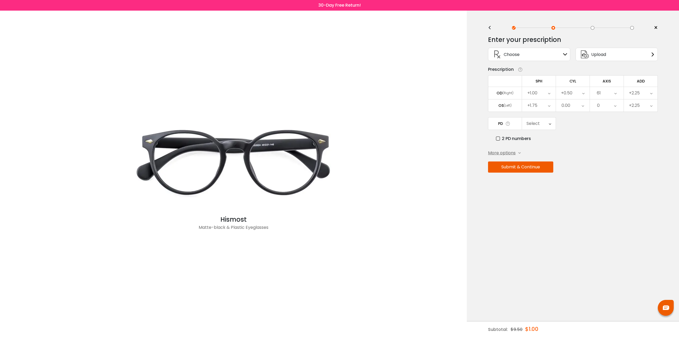
click at [569, 102] on div "0.00" at bounding box center [566, 105] width 9 height 11
click at [575, 137] on li "+0.75" at bounding box center [573, 137] width 34 height 10
click at [612, 106] on div "0" at bounding box center [607, 105] width 34 height 12
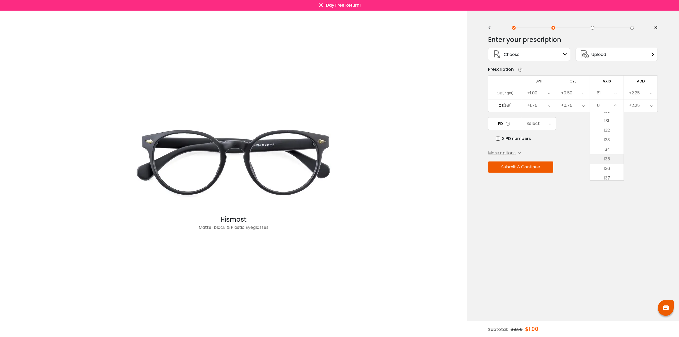
click at [609, 156] on li "135" at bounding box center [607, 159] width 34 height 10
click at [549, 122] on icon at bounding box center [550, 124] width 2 height 12
click at [546, 169] on li "69" at bounding box center [539, 174] width 34 height 10
click at [516, 150] on div "More options" at bounding box center [504, 153] width 33 height 6
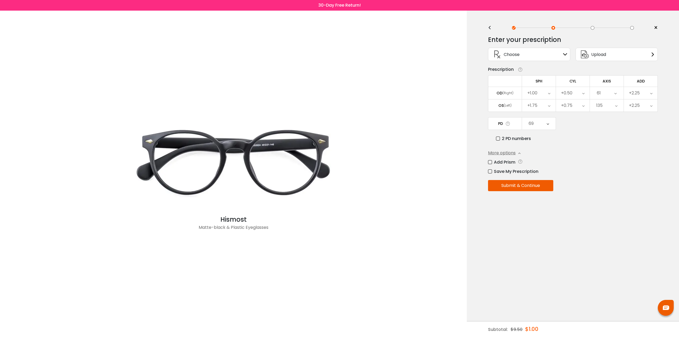
click at [508, 169] on label "Save My Prescription" at bounding box center [513, 171] width 50 height 7
drag, startPoint x: 509, startPoint y: 179, endPoint x: 510, endPoint y: 176, distance: 2.7
click at [510, 179] on input "text" at bounding box center [530, 182] width 85 height 10
type input "**********"
click at [531, 195] on button "Submit & Continue" at bounding box center [520, 198] width 65 height 11
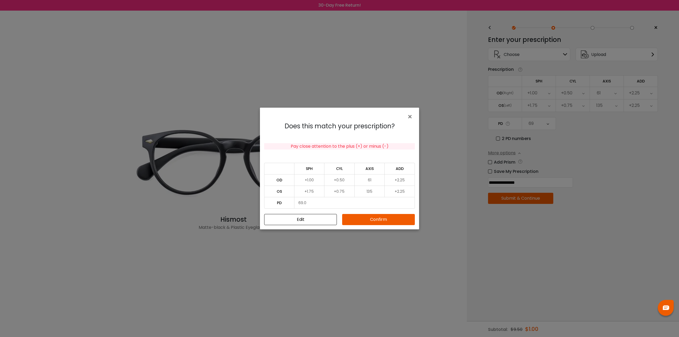
click at [391, 222] on button "Confirm" at bounding box center [378, 219] width 73 height 11
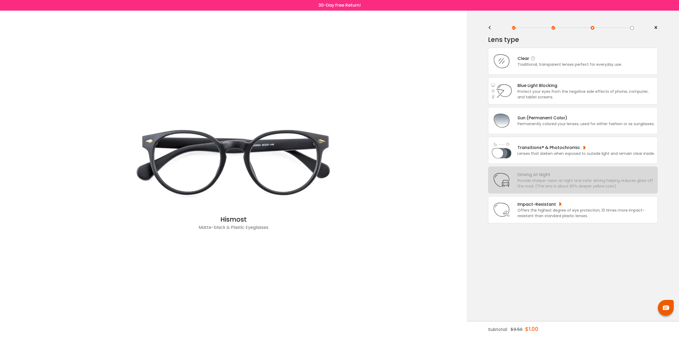
click at [549, 68] on div "Clear Traditional, transparent lenses perfect for everyday use." at bounding box center [573, 61] width 170 height 27
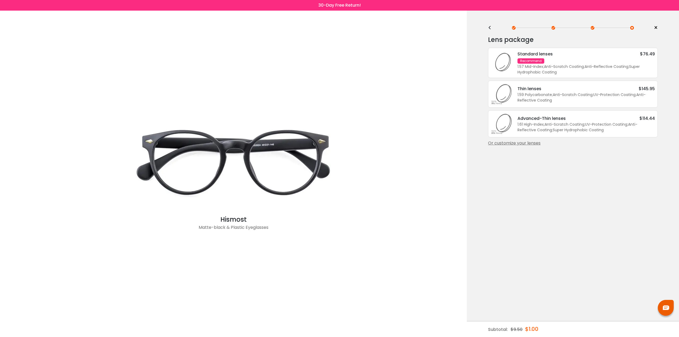
click at [616, 68] on div "1.57 Mid-Index ; Anti-Scratch Coating ; Anti-Reflective Coating ; Super Hydroph…" at bounding box center [586, 69] width 137 height 11
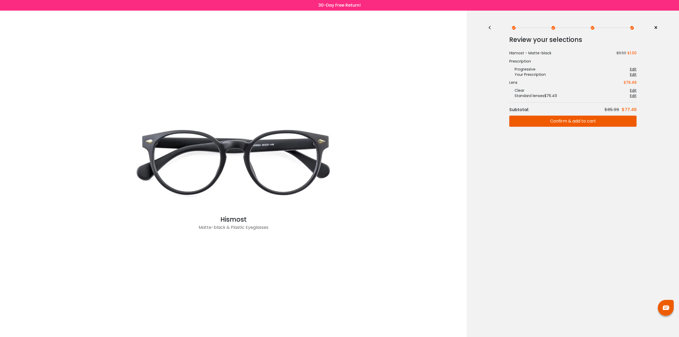
click at [571, 121] on button "Confirm & add to cart" at bounding box center [572, 121] width 127 height 11
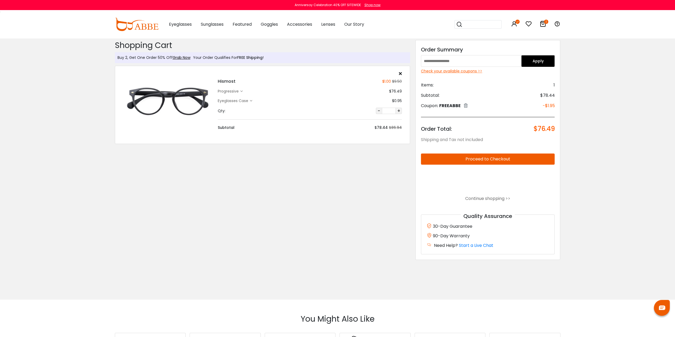
click at [477, 71] on div "Check your available coupons >>" at bounding box center [488, 71] width 134 height 6
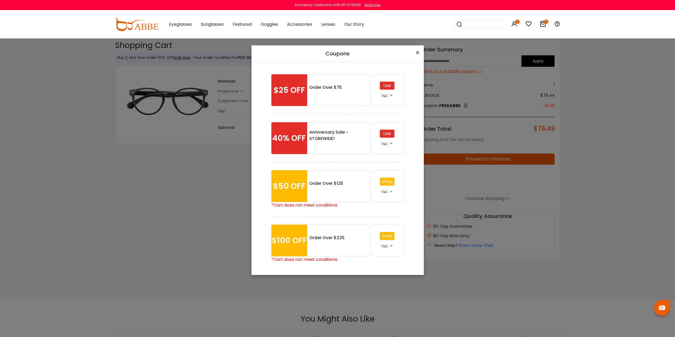
click at [389, 133] on div "Use" at bounding box center [387, 134] width 15 height 8
